Goal: Register for event/course

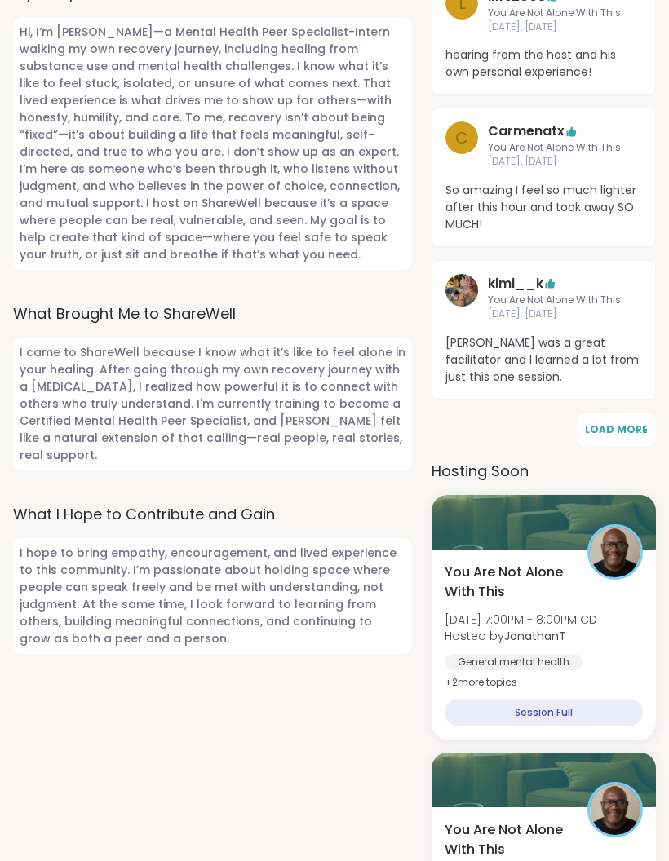
scroll to position [885, 0]
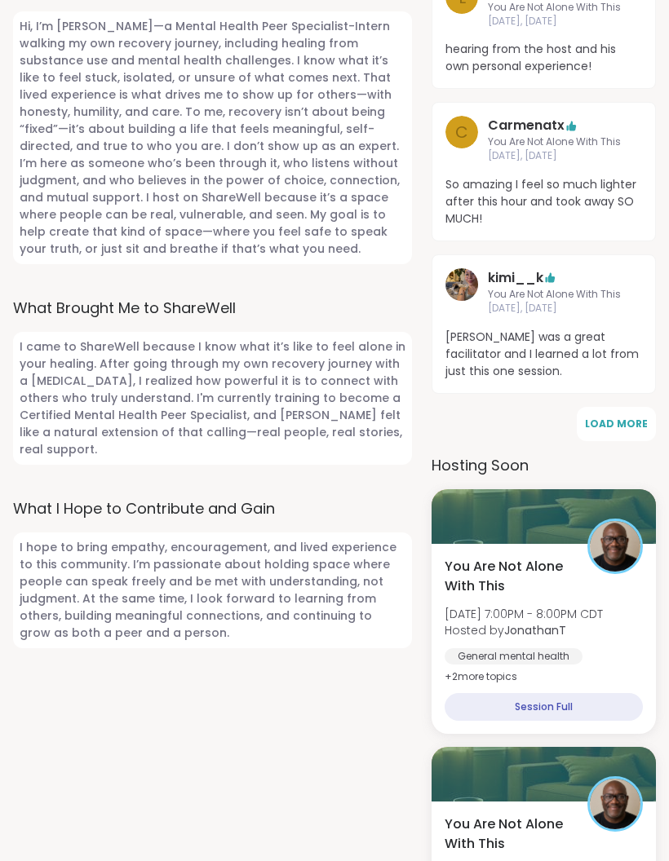
click at [560, 695] on div "Session Full" at bounding box center [544, 707] width 198 height 28
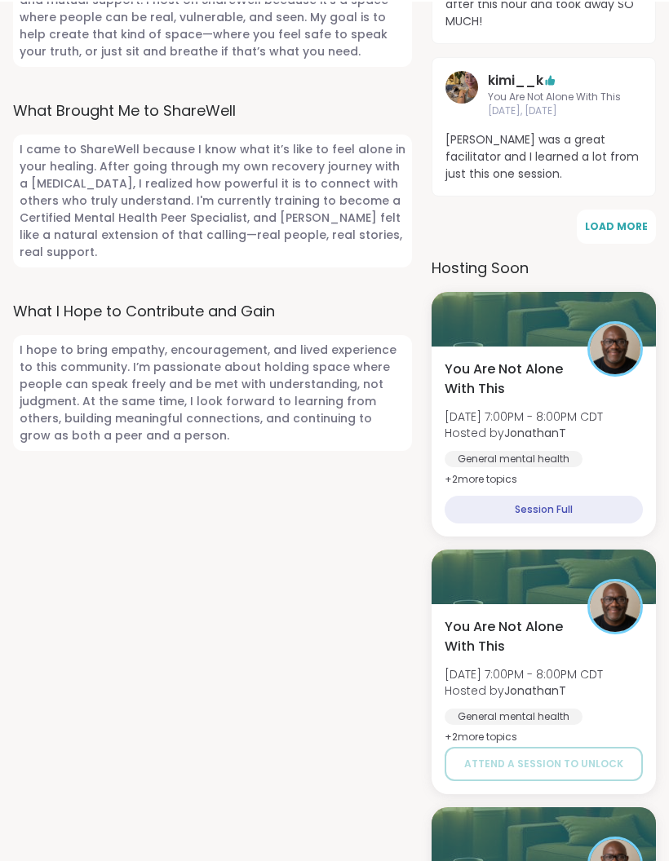
scroll to position [1082, 0]
click at [557, 501] on div "Session Full" at bounding box center [544, 510] width 198 height 28
click at [556, 501] on div "Session Full" at bounding box center [544, 510] width 198 height 28
click at [556, 347] on div "You Are Not Alone With [DATE][DATE] 7:00PM - 8:00PM CDT Hosted by JonathanT Gen…" at bounding box center [543, 442] width 224 height 190
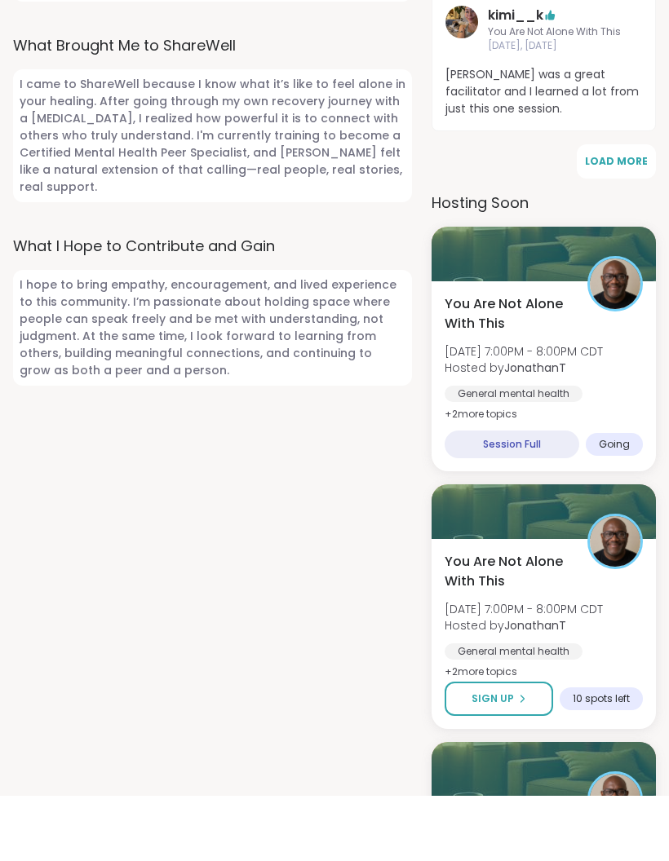
scroll to position [1148, 0]
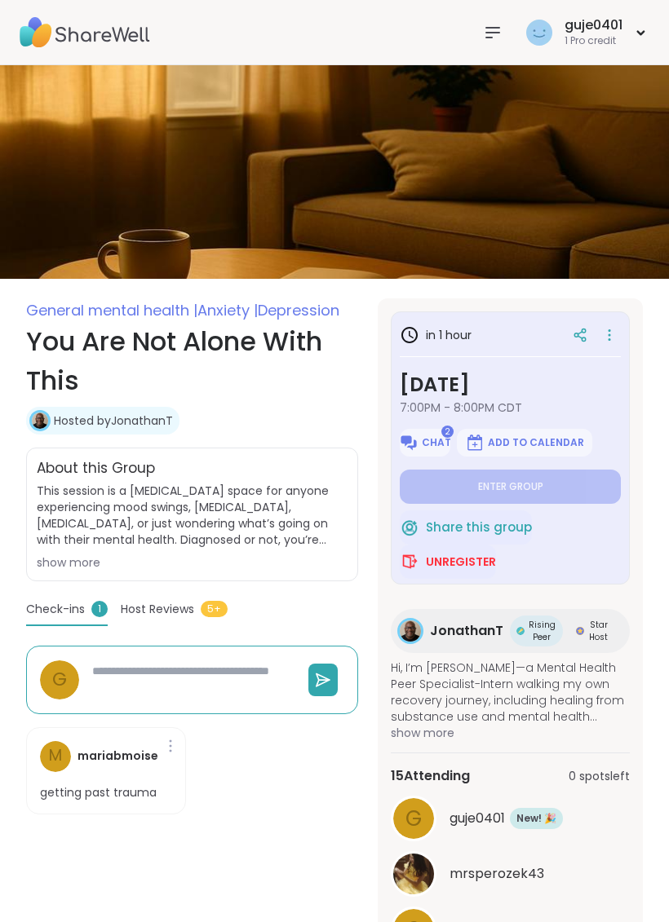
click at [427, 440] on span "Chat" at bounding box center [436, 442] width 29 height 13
type textarea "*"
click at [454, 564] on span "Unregister" at bounding box center [461, 562] width 70 height 16
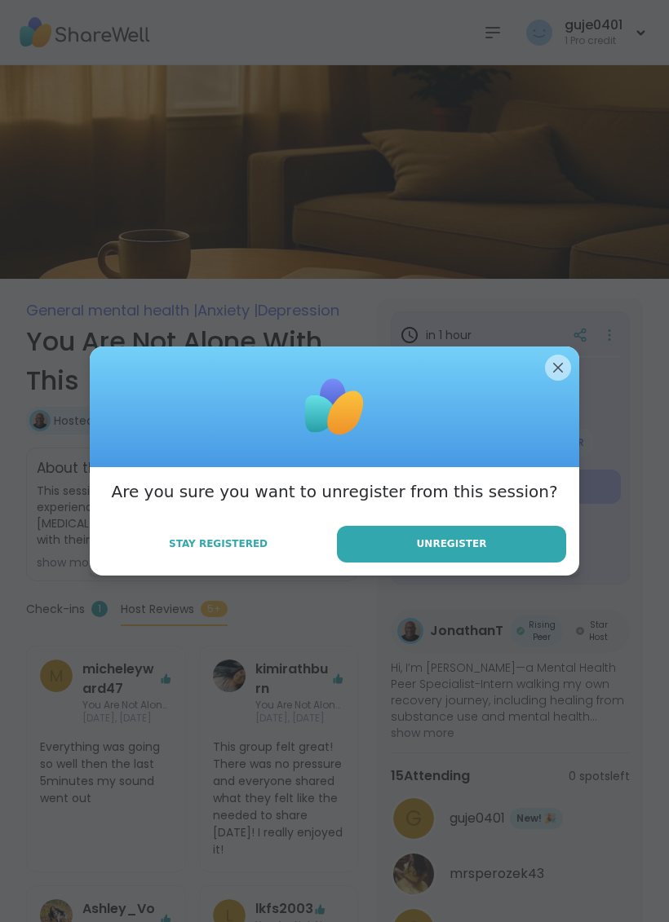
click at [493, 542] on button "Unregister" at bounding box center [451, 544] width 229 height 37
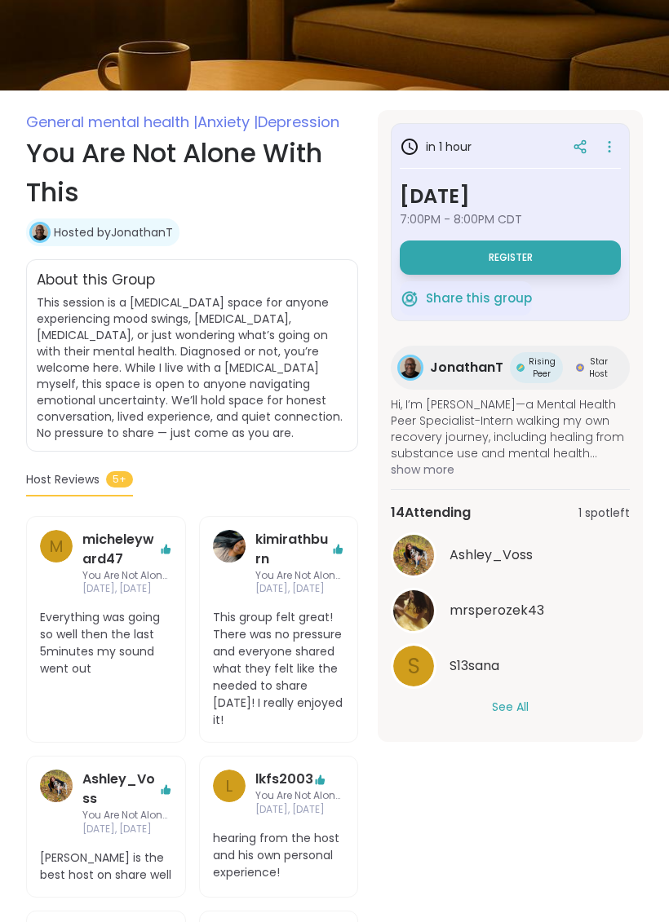
scroll to position [192, 0]
